Goal: Navigation & Orientation: Find specific page/section

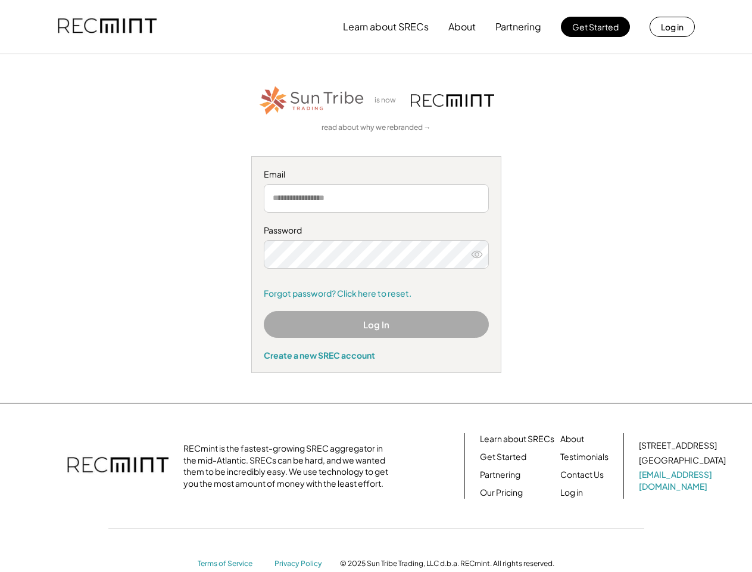
click at [376, 286] on div "Password Forgot password? Click here to reset." at bounding box center [376, 261] width 225 height 74
click at [376, 27] on button "Learn about SRECs" at bounding box center [386, 27] width 86 height 24
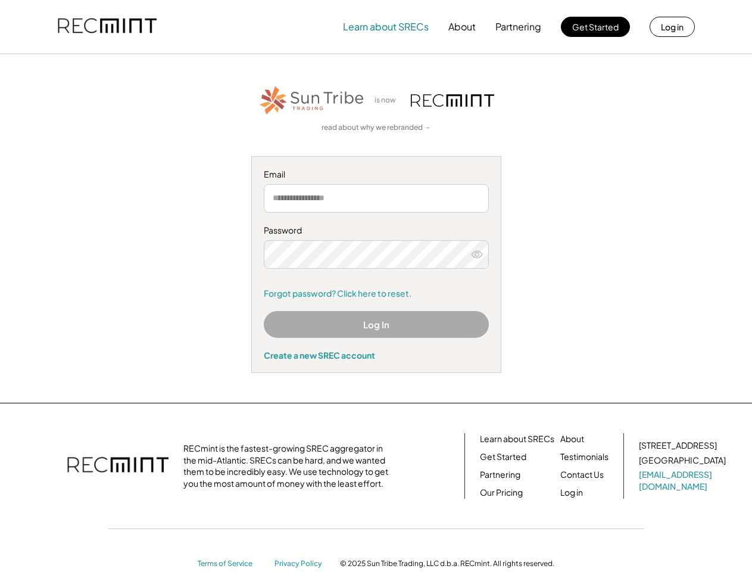
click at [107, 27] on img at bounding box center [107, 27] width 99 height 40
click at [519, 27] on button "Partnering" at bounding box center [518, 27] width 46 height 24
click at [386, 27] on button "Learn about SRECs" at bounding box center [386, 27] width 86 height 24
click at [462, 27] on button "About" at bounding box center [461, 27] width 27 height 24
